Goal: Information Seeking & Learning: Learn about a topic

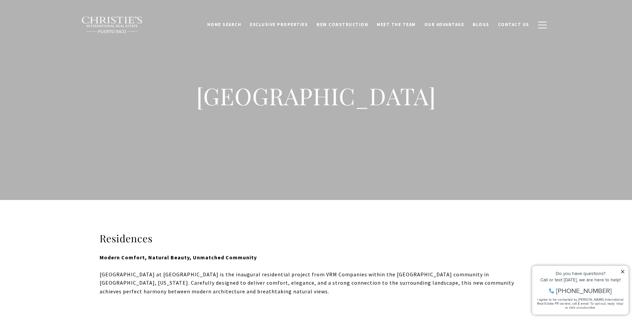
click at [343, 23] on span "New Construction" at bounding box center [342, 25] width 52 height 6
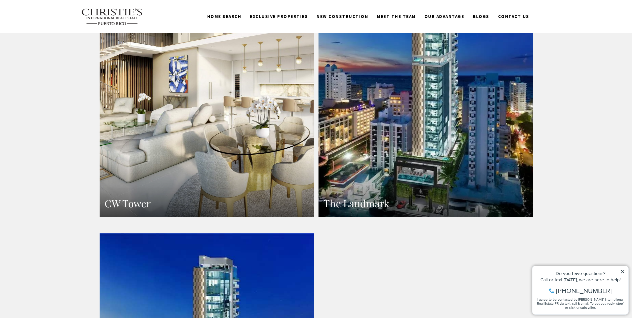
scroll to position [666, 0]
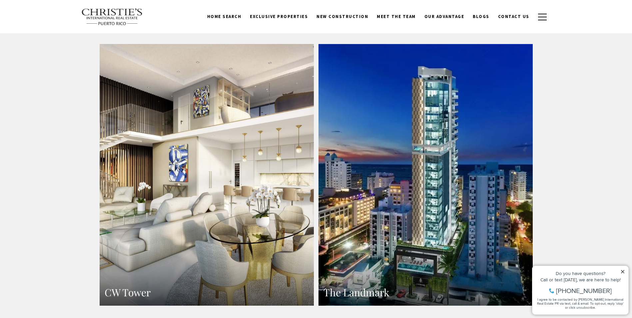
click at [200, 196] on link "CW Tower" at bounding box center [207, 174] width 214 height 261
